Goal: Task Accomplishment & Management: Complete application form

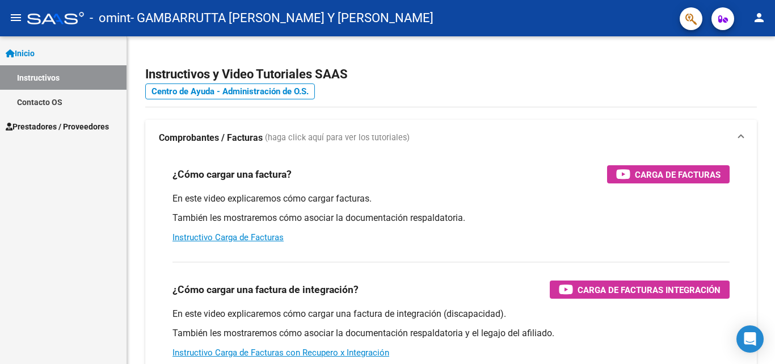
click at [87, 123] on span "Prestadores / Proveedores" at bounding box center [57, 126] width 103 height 12
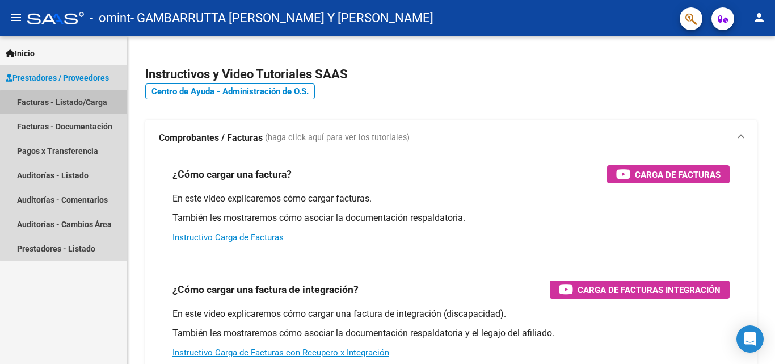
click at [70, 103] on link "Facturas - Listado/Carga" at bounding box center [63, 102] width 127 height 24
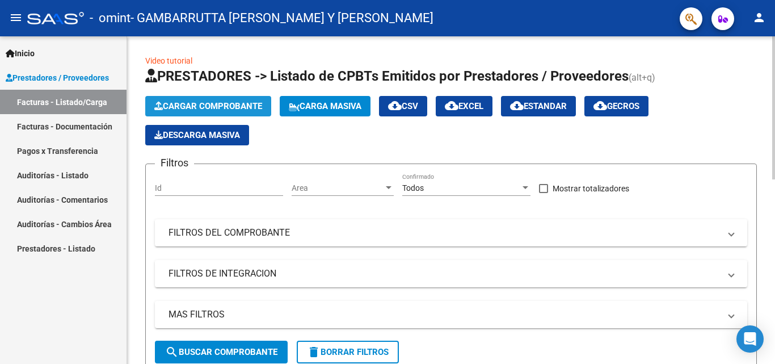
click at [214, 103] on span "Cargar Comprobante" at bounding box center [208, 106] width 108 height 10
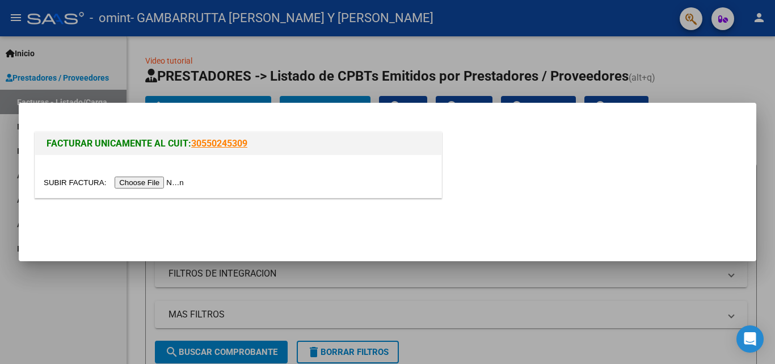
click at [160, 182] on input "file" at bounding box center [116, 182] width 144 height 12
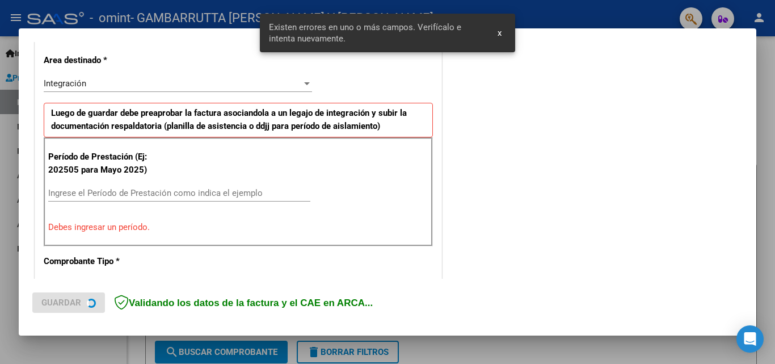
scroll to position [277, 0]
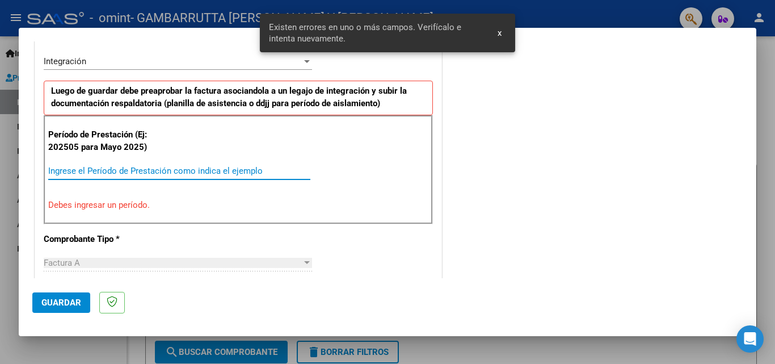
click at [162, 170] on input "Ingrese el Período de Prestación como indica el ejemplo" at bounding box center [179, 171] width 262 height 10
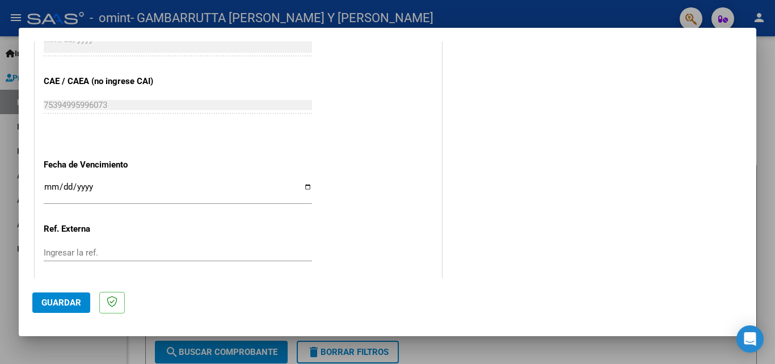
scroll to position [731, 0]
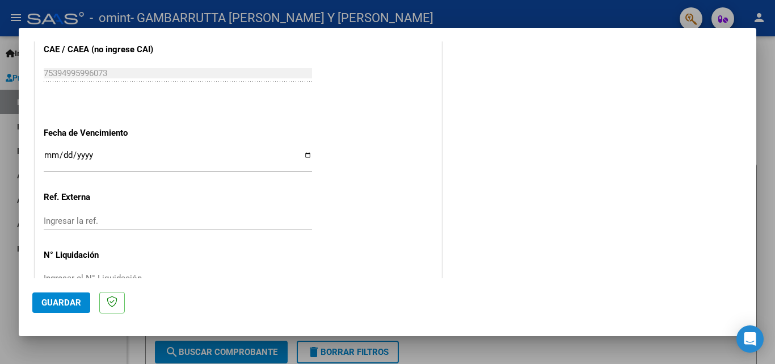
type input "202509"
click at [304, 155] on input "Ingresar la fecha" at bounding box center [178, 159] width 268 height 18
type input "[DATE]"
click at [63, 308] on button "Guardar" at bounding box center [61, 302] width 58 height 20
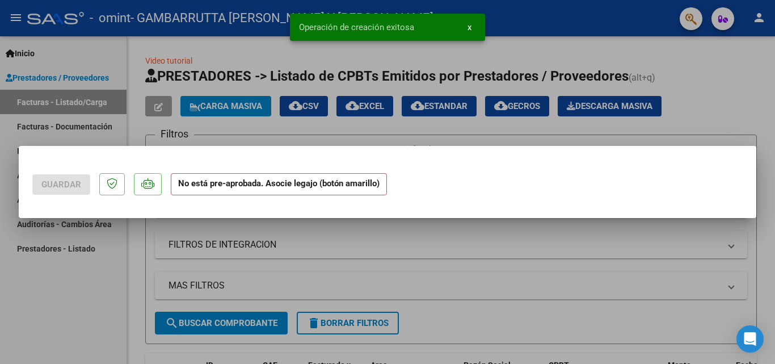
scroll to position [0, 0]
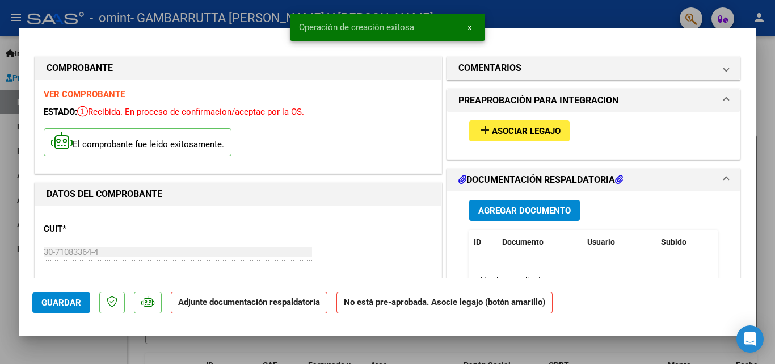
click at [507, 127] on span "Asociar Legajo" at bounding box center [526, 131] width 69 height 10
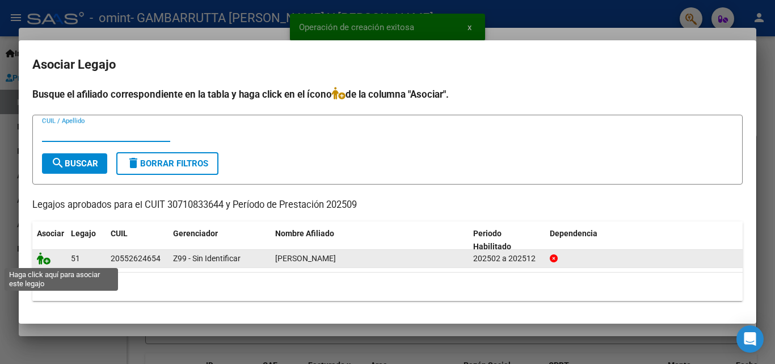
click at [43, 259] on icon at bounding box center [44, 258] width 14 height 12
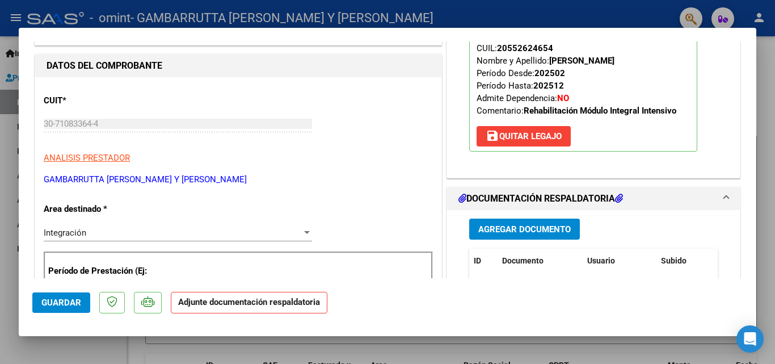
scroll to position [170, 0]
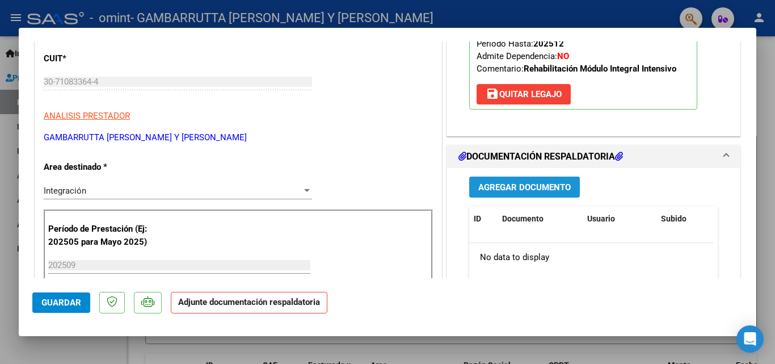
click at [499, 181] on button "Agregar Documento" at bounding box center [524, 186] width 111 height 21
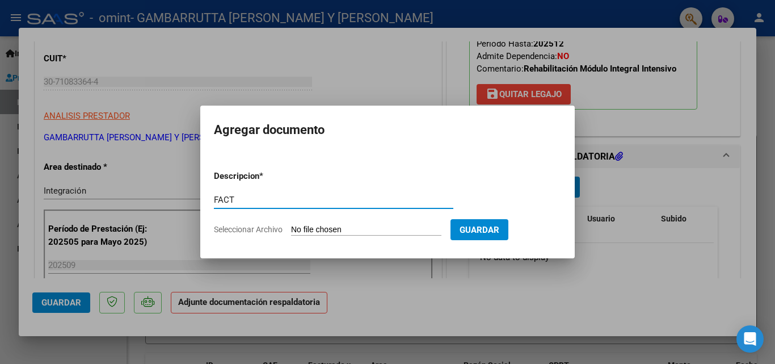
type input "FACT"
click at [390, 226] on input "Seleccionar Archivo" at bounding box center [366, 230] width 150 height 11
type input "C:\fakepath\F 5535 [PERSON_NAME].pdf"
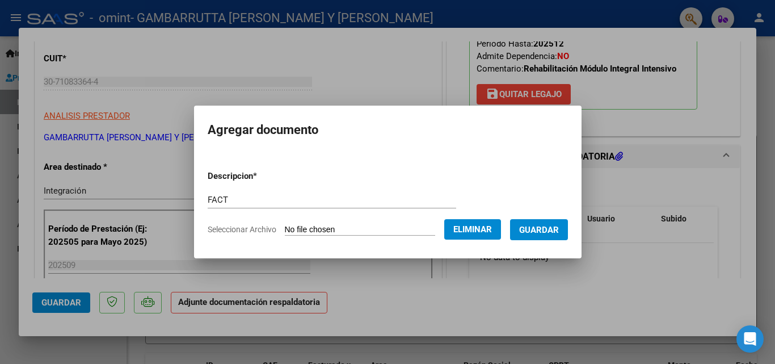
click at [538, 226] on span "Guardar" at bounding box center [539, 230] width 40 height 10
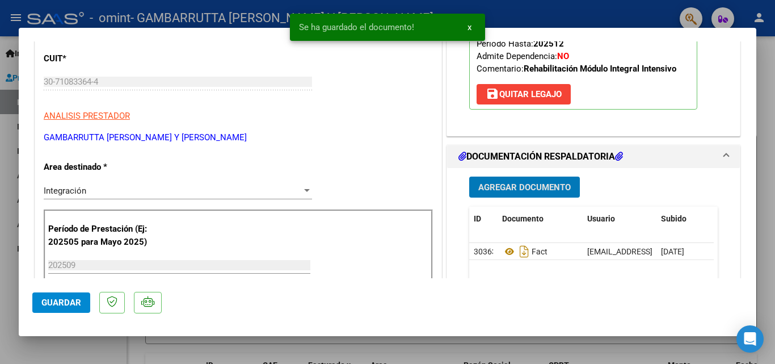
click at [488, 186] on span "Agregar Documento" at bounding box center [524, 187] width 92 height 10
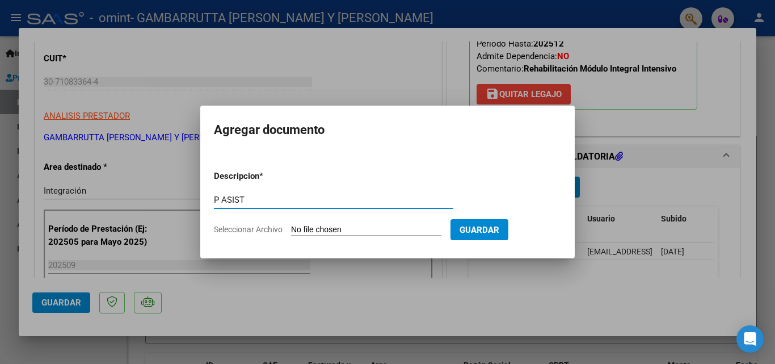
type input "P ASIST"
click at [365, 226] on input "Seleccionar Archivo" at bounding box center [366, 230] width 150 height 11
type input "C:\fakepath\[PERSON_NAME].pdf"
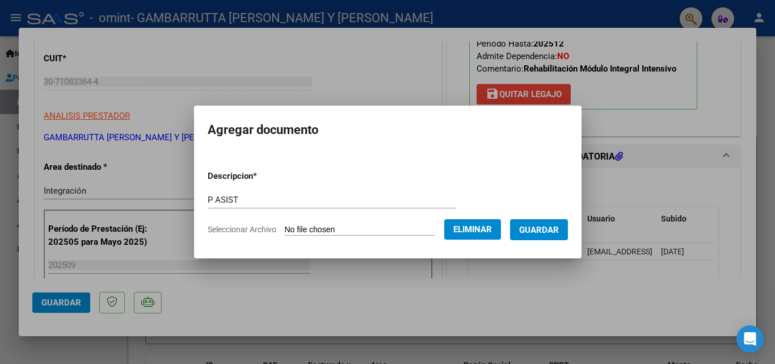
click at [546, 228] on span "Guardar" at bounding box center [539, 230] width 40 height 10
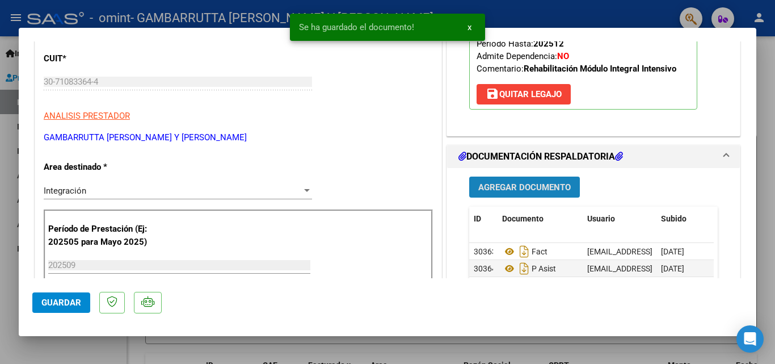
click at [484, 186] on span "Agregar Documento" at bounding box center [524, 187] width 92 height 10
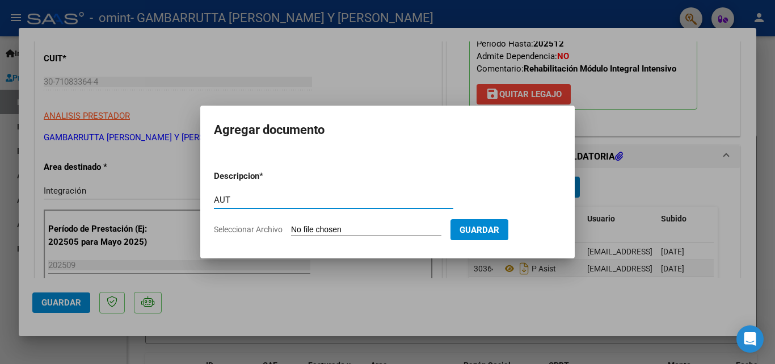
type input "AUT"
click at [323, 230] on input "Seleccionar Archivo" at bounding box center [366, 230] width 150 height 11
type input "C:\fakepath\[PERSON_NAME] DE ENE A NOV.pdf"
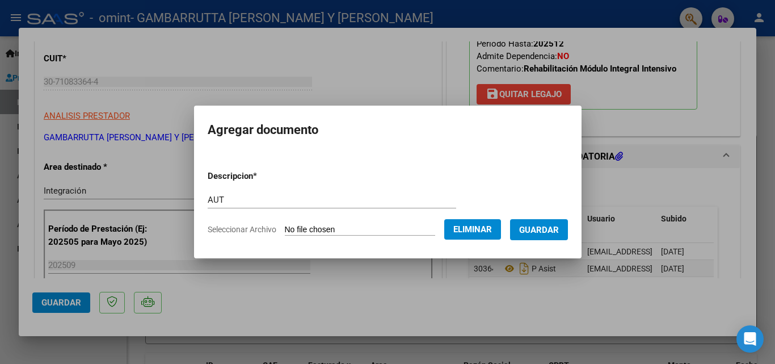
click at [549, 229] on span "Guardar" at bounding box center [539, 230] width 40 height 10
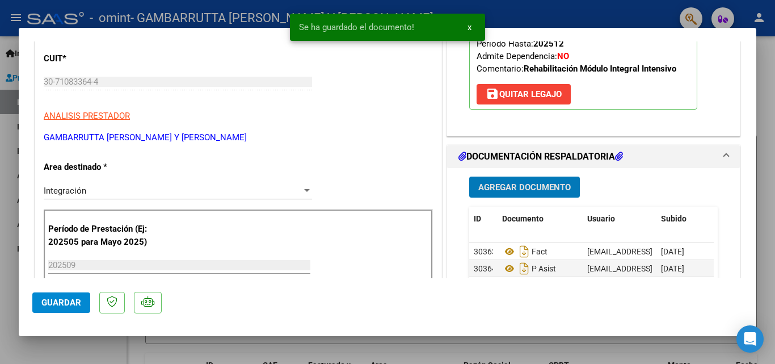
click at [54, 308] on button "Guardar" at bounding box center [61, 302] width 58 height 20
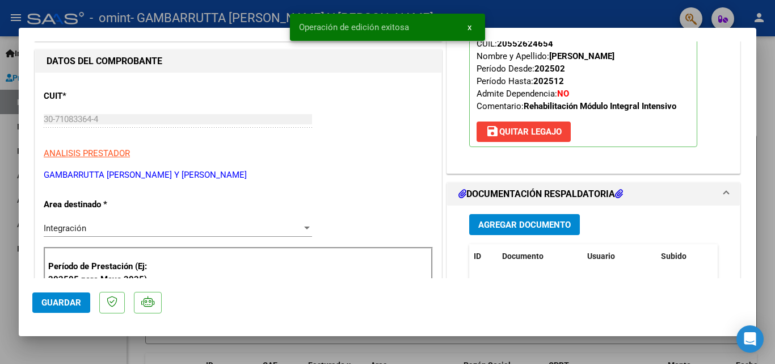
scroll to position [0, 0]
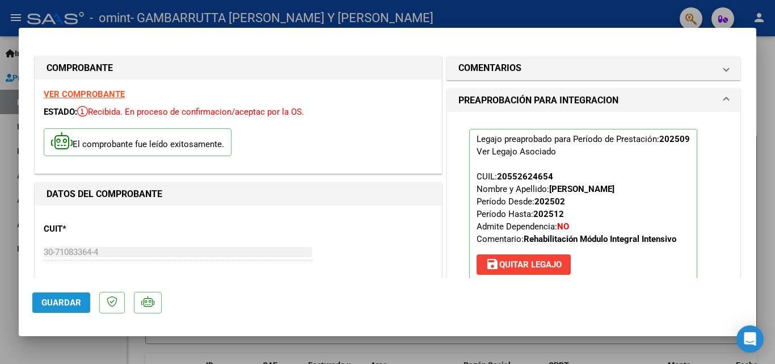
click at [50, 305] on span "Guardar" at bounding box center [61, 302] width 40 height 10
